Goal: Transaction & Acquisition: Subscribe to service/newsletter

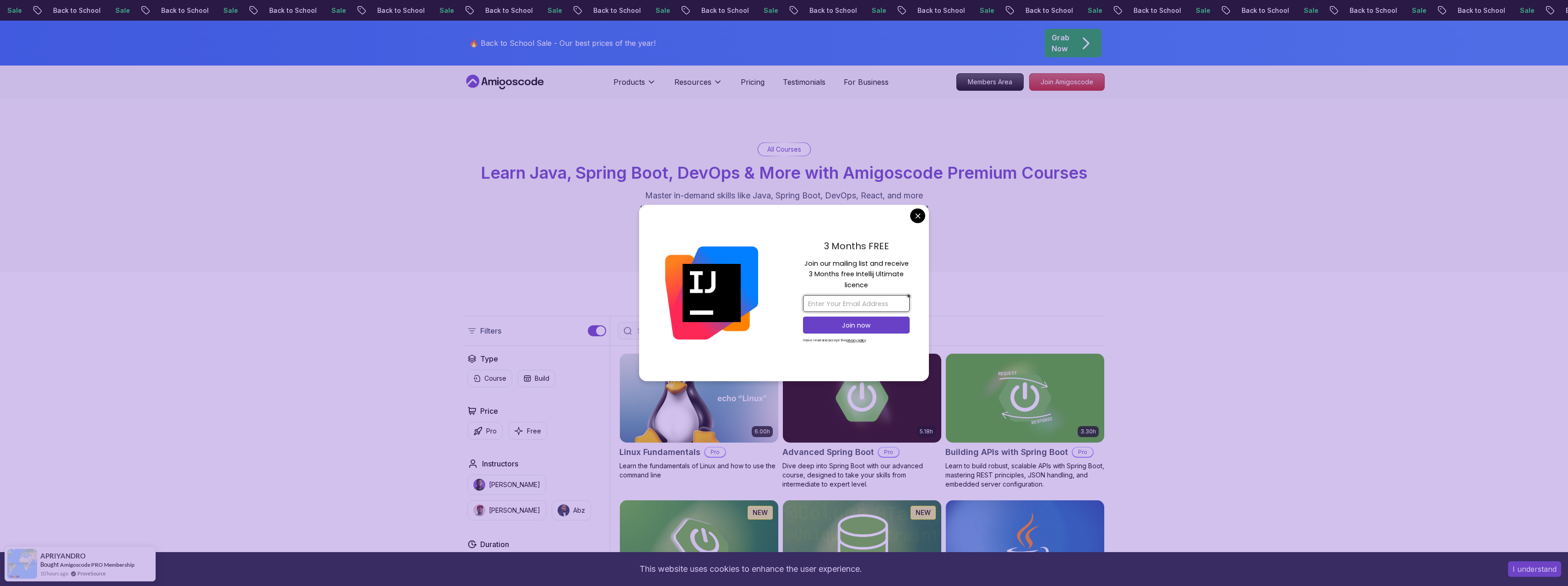
click at [840, 306] on input "email" at bounding box center [856, 303] width 107 height 17
type input "[EMAIL_ADDRESS][DOMAIN_NAME]"
click at [895, 328] on p "Join now" at bounding box center [856, 325] width 86 height 9
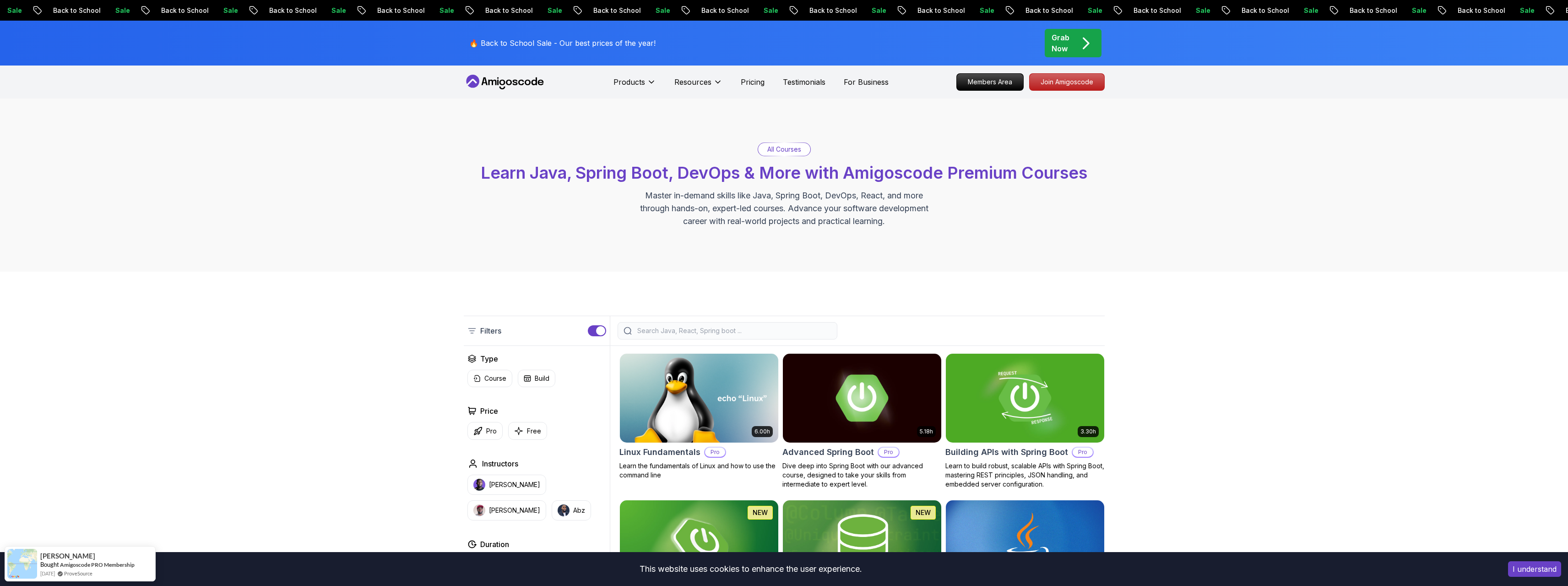
click at [1083, 80] on p "Join Amigoscode" at bounding box center [1067, 82] width 71 height 16
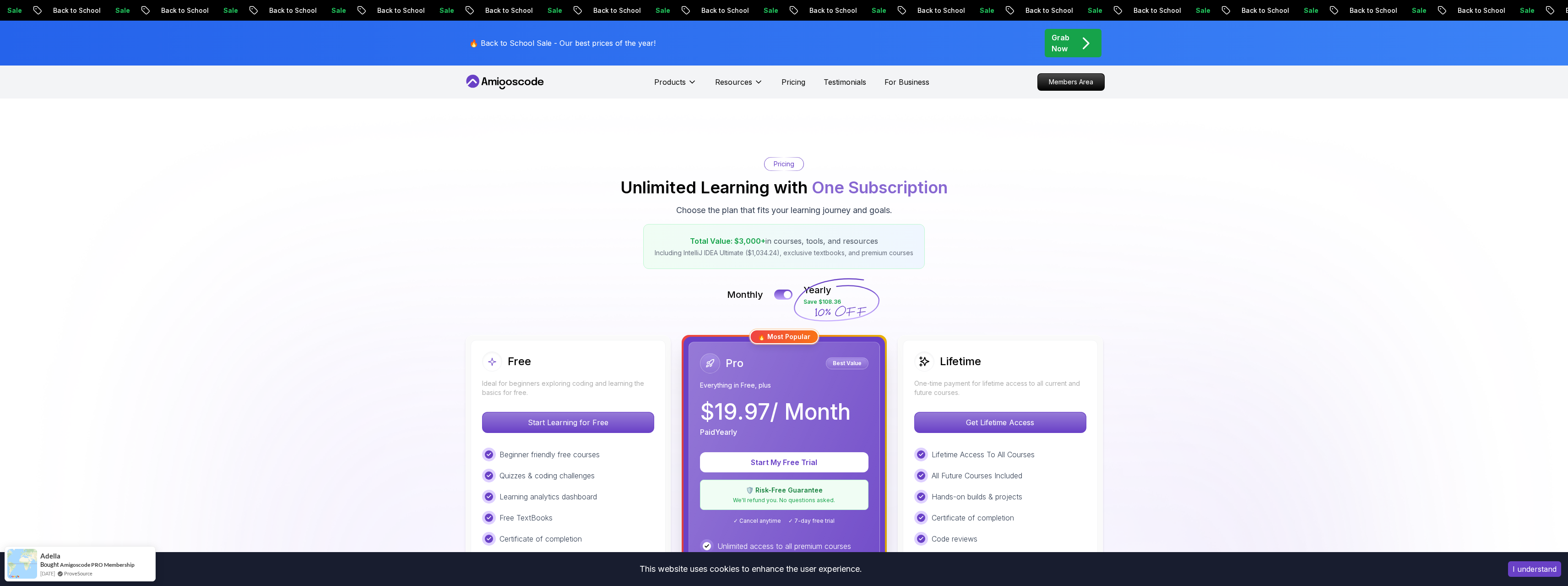
scroll to position [229, 0]
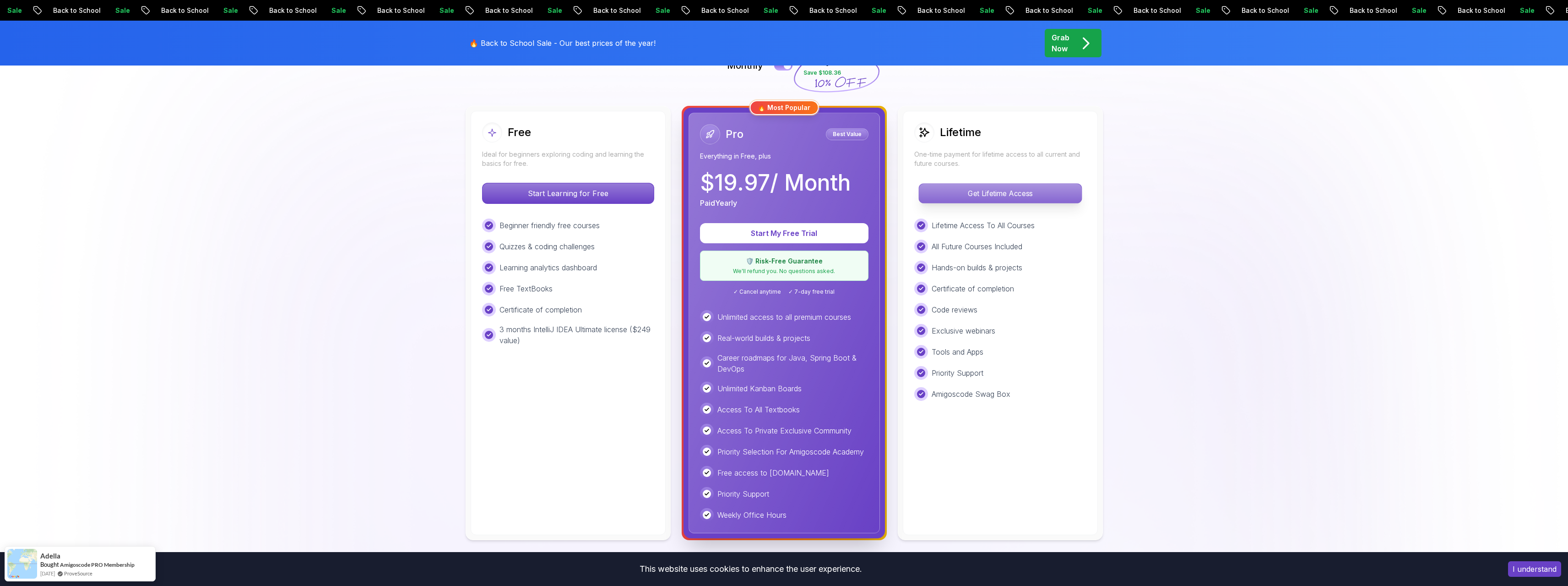
click at [1014, 203] on button "Get Lifetime Access" at bounding box center [1000, 193] width 164 height 20
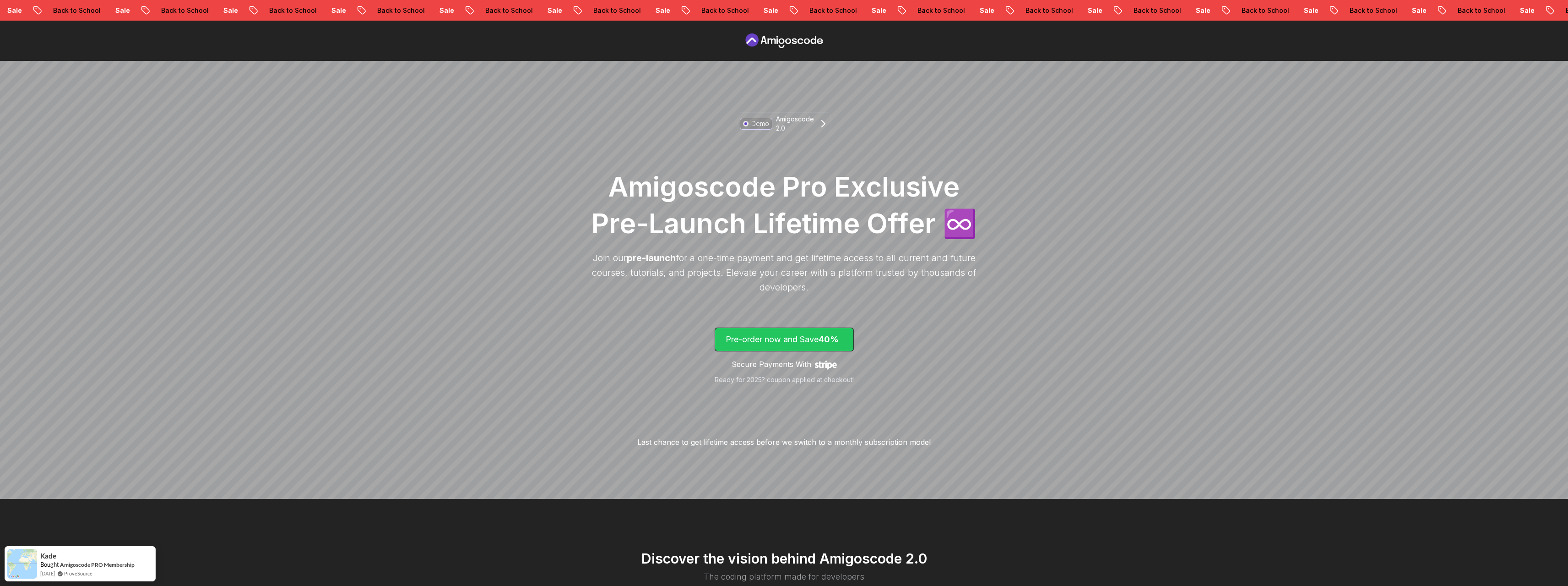
click at [756, 337] on p "Pre-order now and Save 40%" at bounding box center [784, 339] width 117 height 13
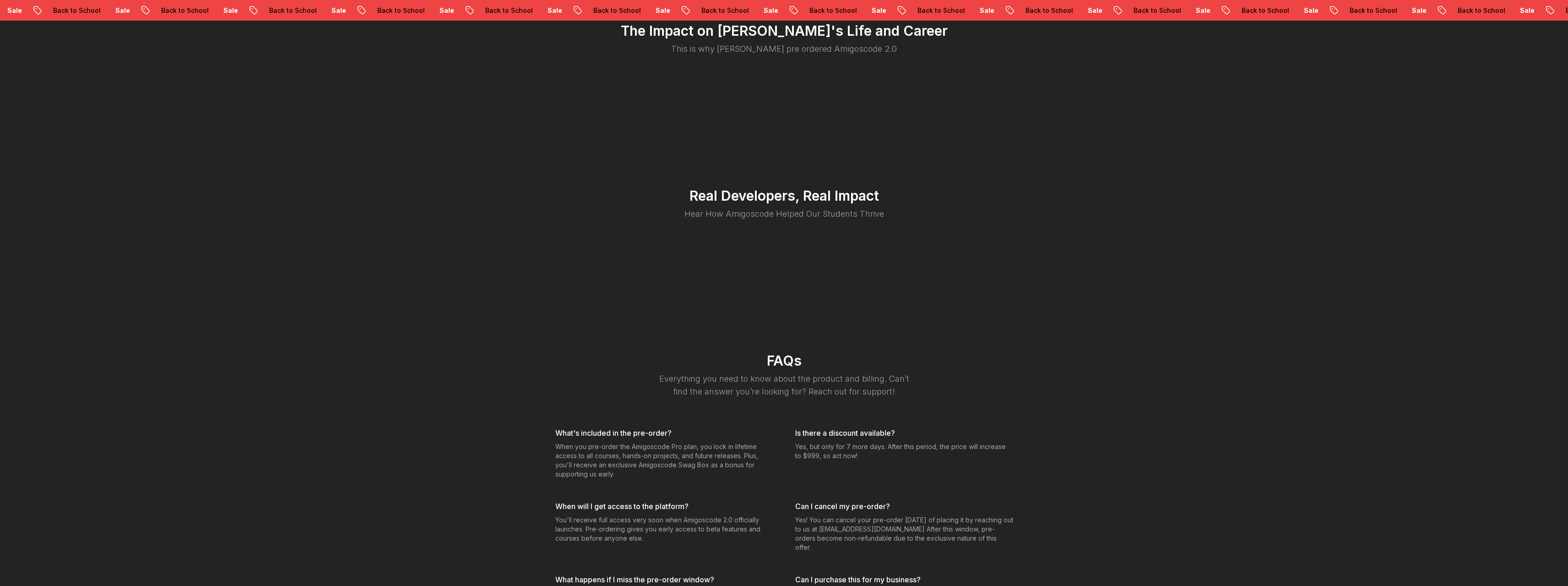
scroll to position [2002, 0]
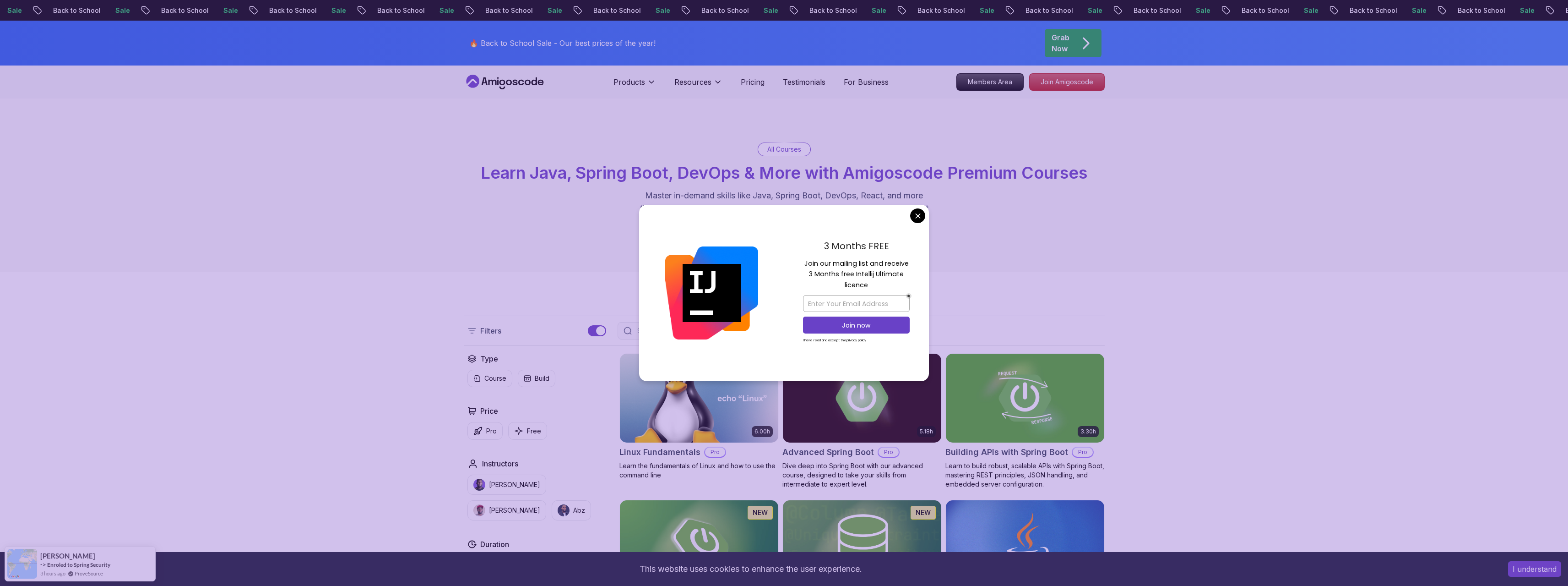
click at [863, 191] on p "Master in-demand skills like Java, Spring Boot, DevOps, React, and more through…" at bounding box center [784, 208] width 307 height 38
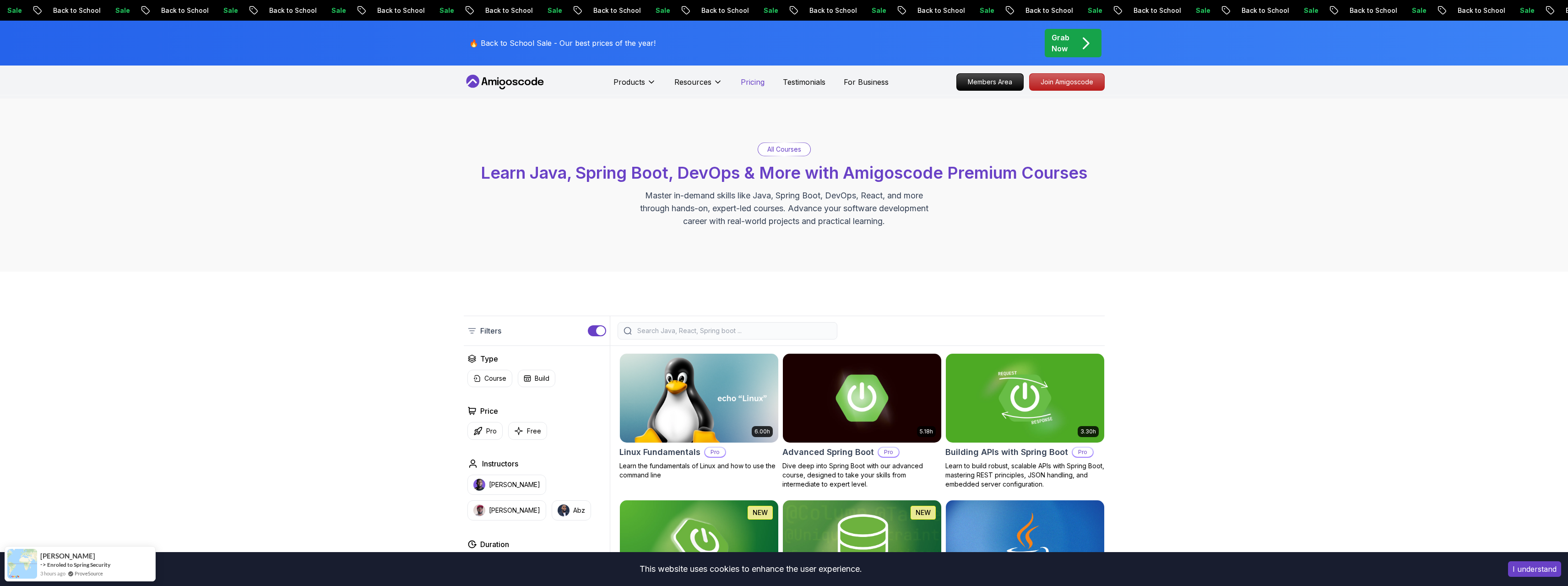
click at [756, 85] on p "Pricing" at bounding box center [752, 82] width 24 height 11
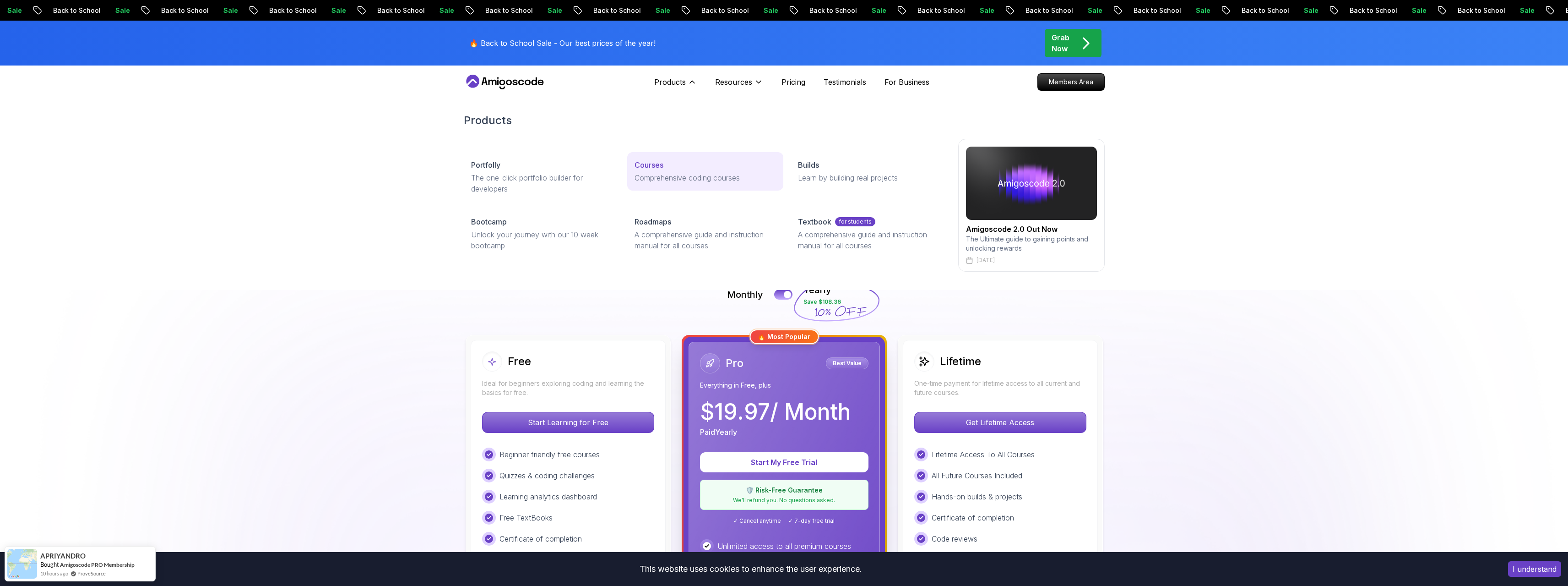
click at [684, 163] on div "Courses" at bounding box center [705, 165] width 141 height 11
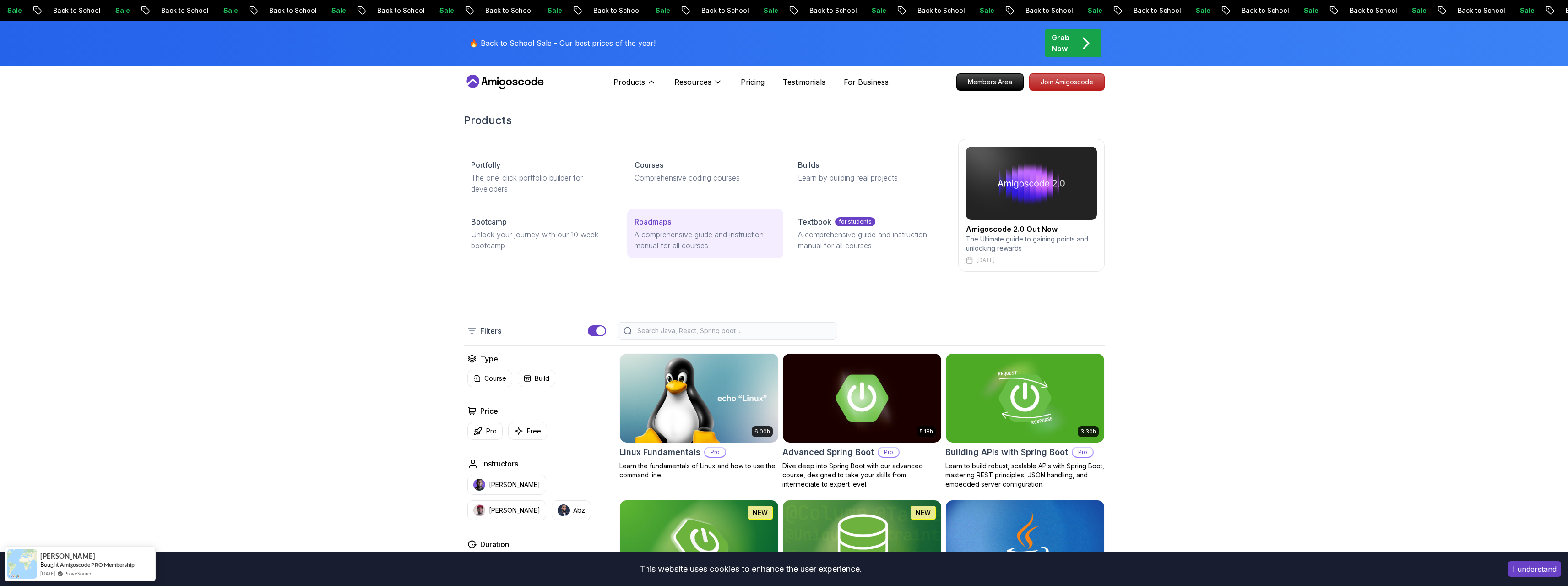
click at [710, 240] on p "A comprehensive guide and instruction manual for all courses" at bounding box center [705, 240] width 141 height 22
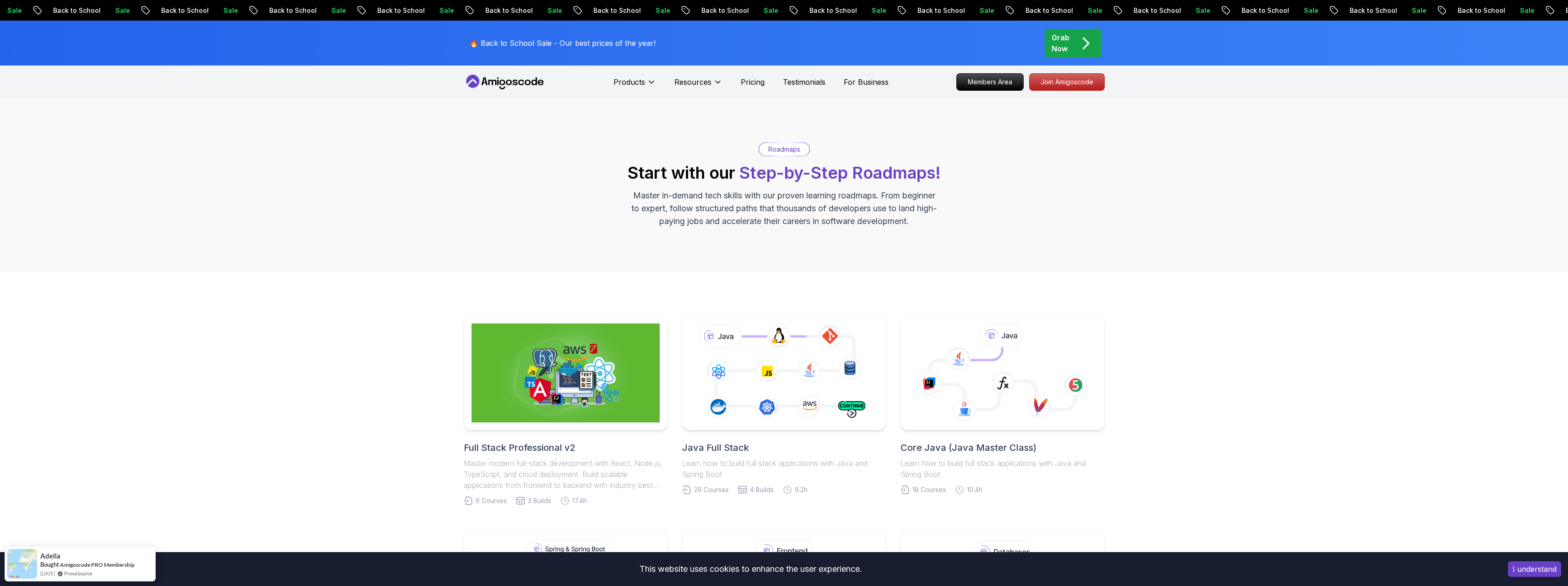
scroll to position [91, 0]
